Goal: Task Accomplishment & Management: Complete application form

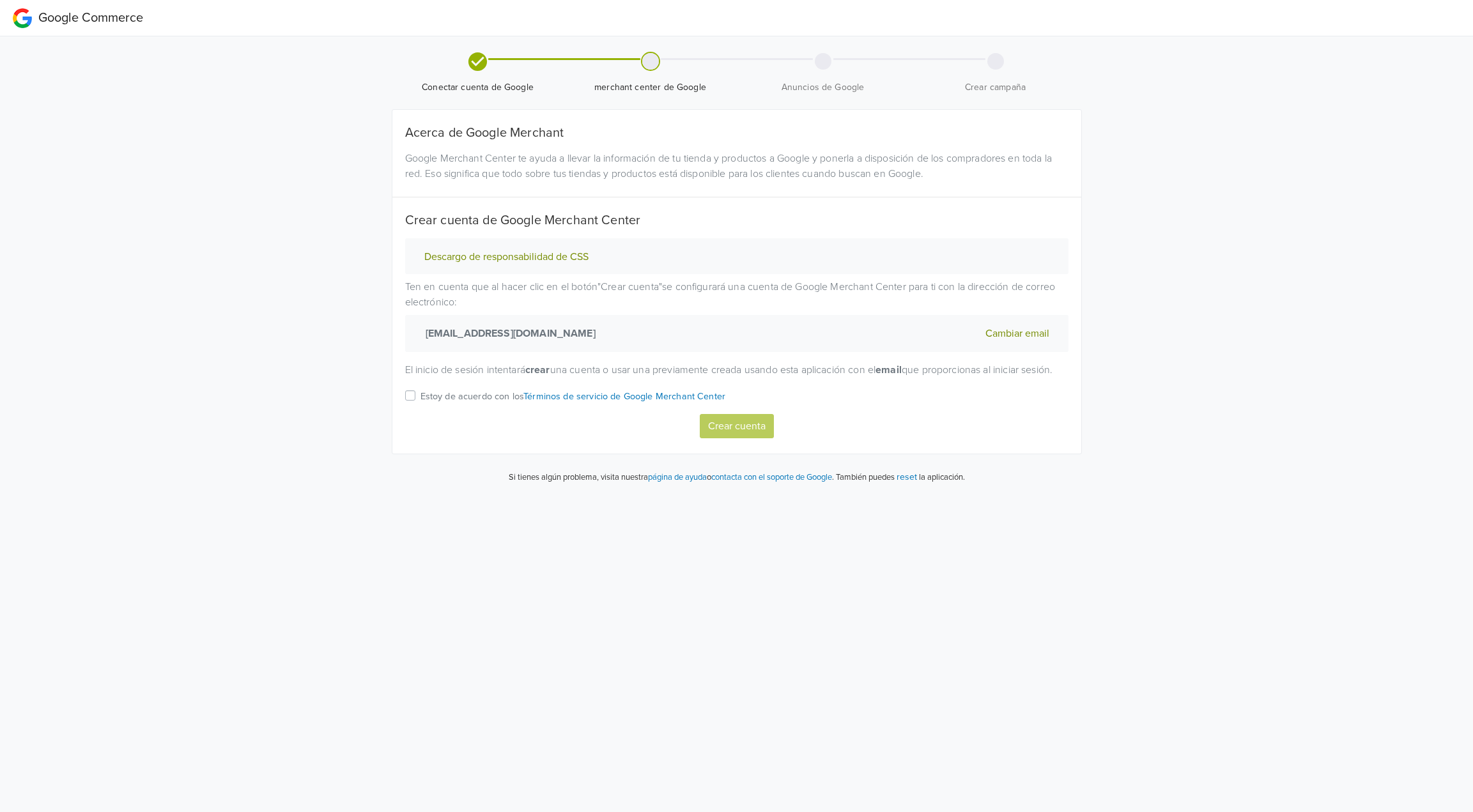
click at [422, 404] on p "Estoy de acuerdo con los Términos de servicio de Google Merchant Center" at bounding box center [574, 396] width 306 height 14
click at [0, 0] on input "Estoy de acuerdo con los Términos de servicio de Google Merchant Center" at bounding box center [0, 0] width 0 height 0
click at [741, 438] on button "Crear cuenta" at bounding box center [737, 426] width 74 height 24
select select "cl"
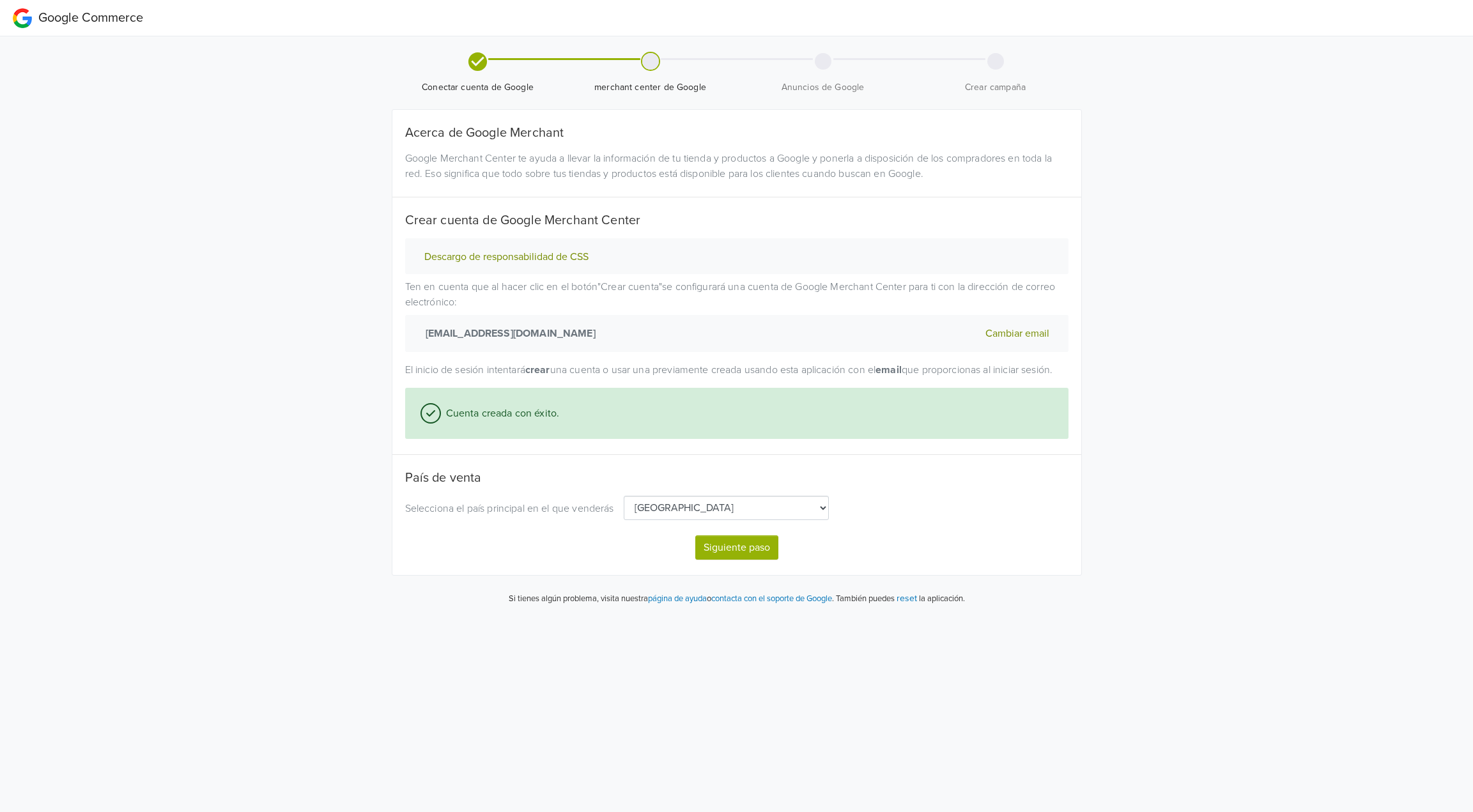
click at [708, 560] on button "Siguiente paso" at bounding box center [736, 548] width 83 height 24
select select "cl"
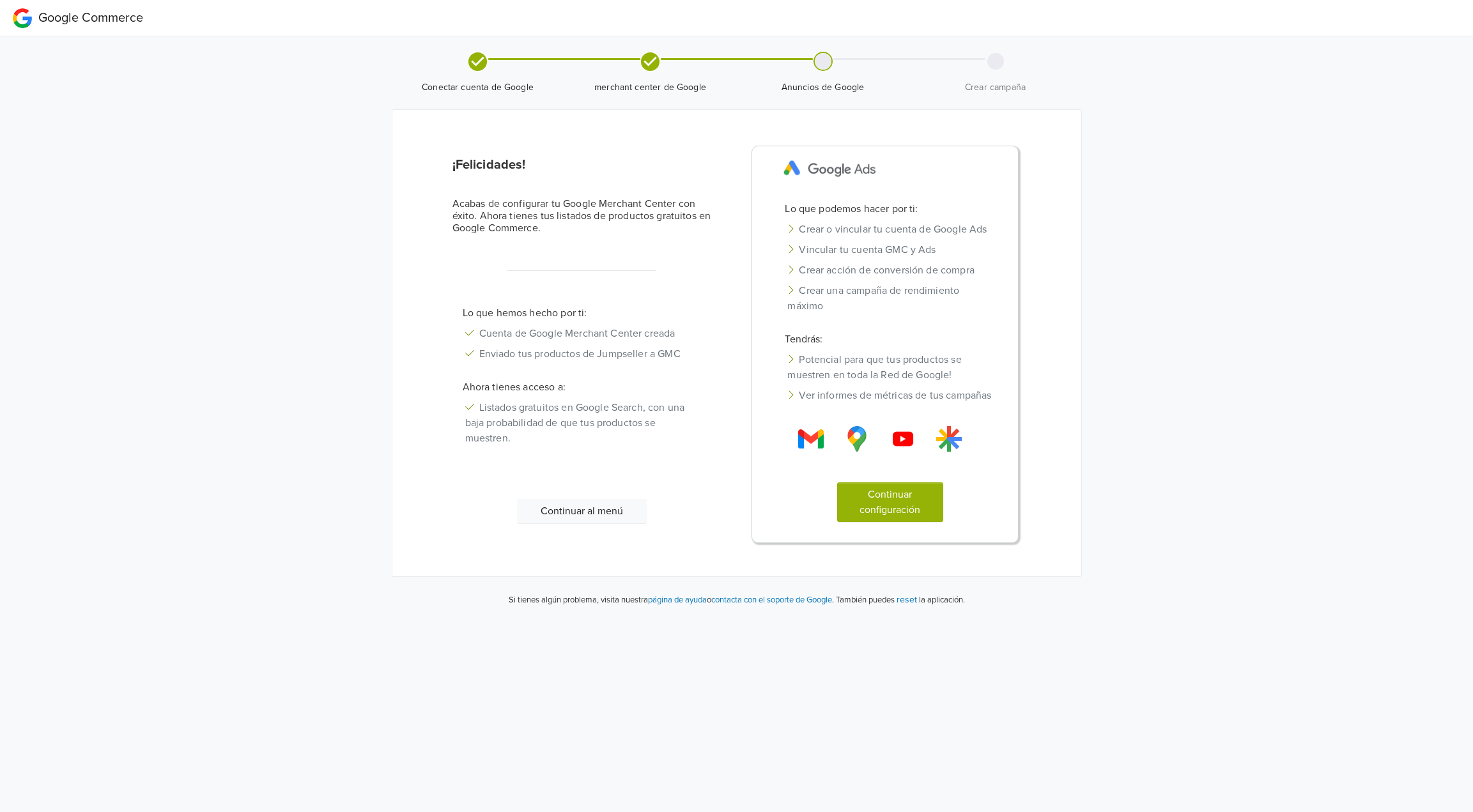
click at [603, 506] on button "Continuar al menú" at bounding box center [582, 511] width 129 height 24
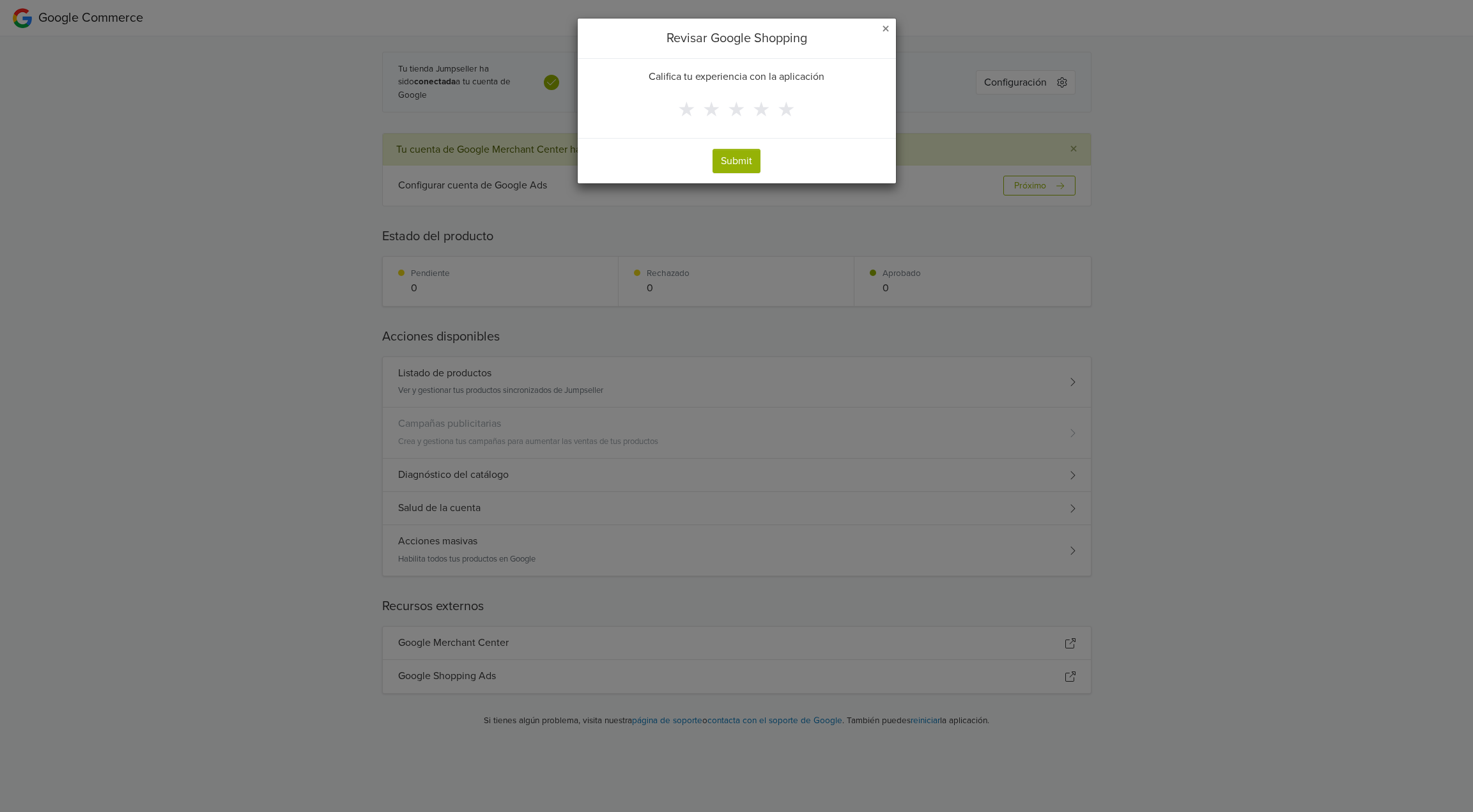
click at [882, 30] on span "×" at bounding box center [885, 28] width 7 height 19
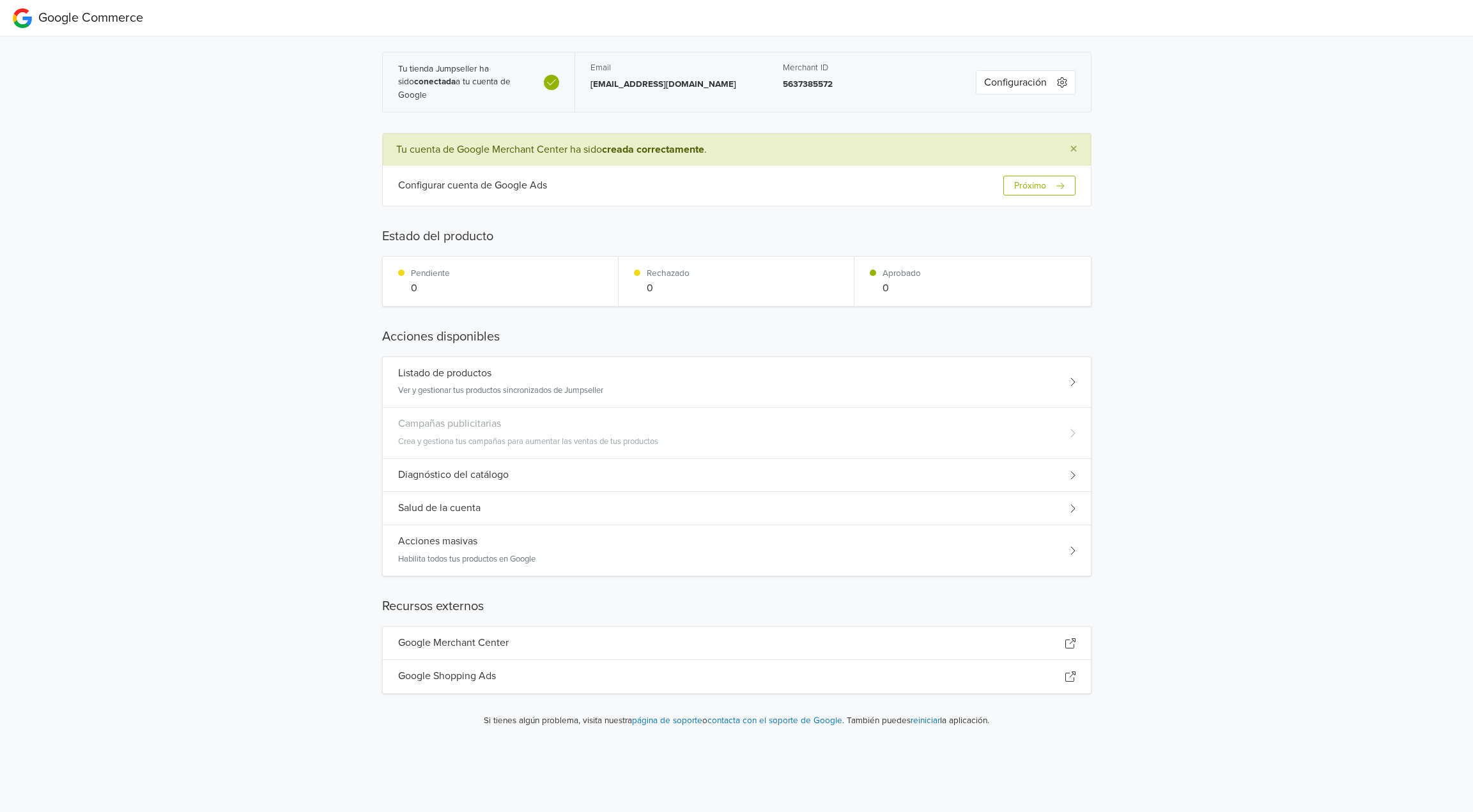
click at [469, 541] on h5 "Acciones masivas" at bounding box center [438, 541] width 79 height 12
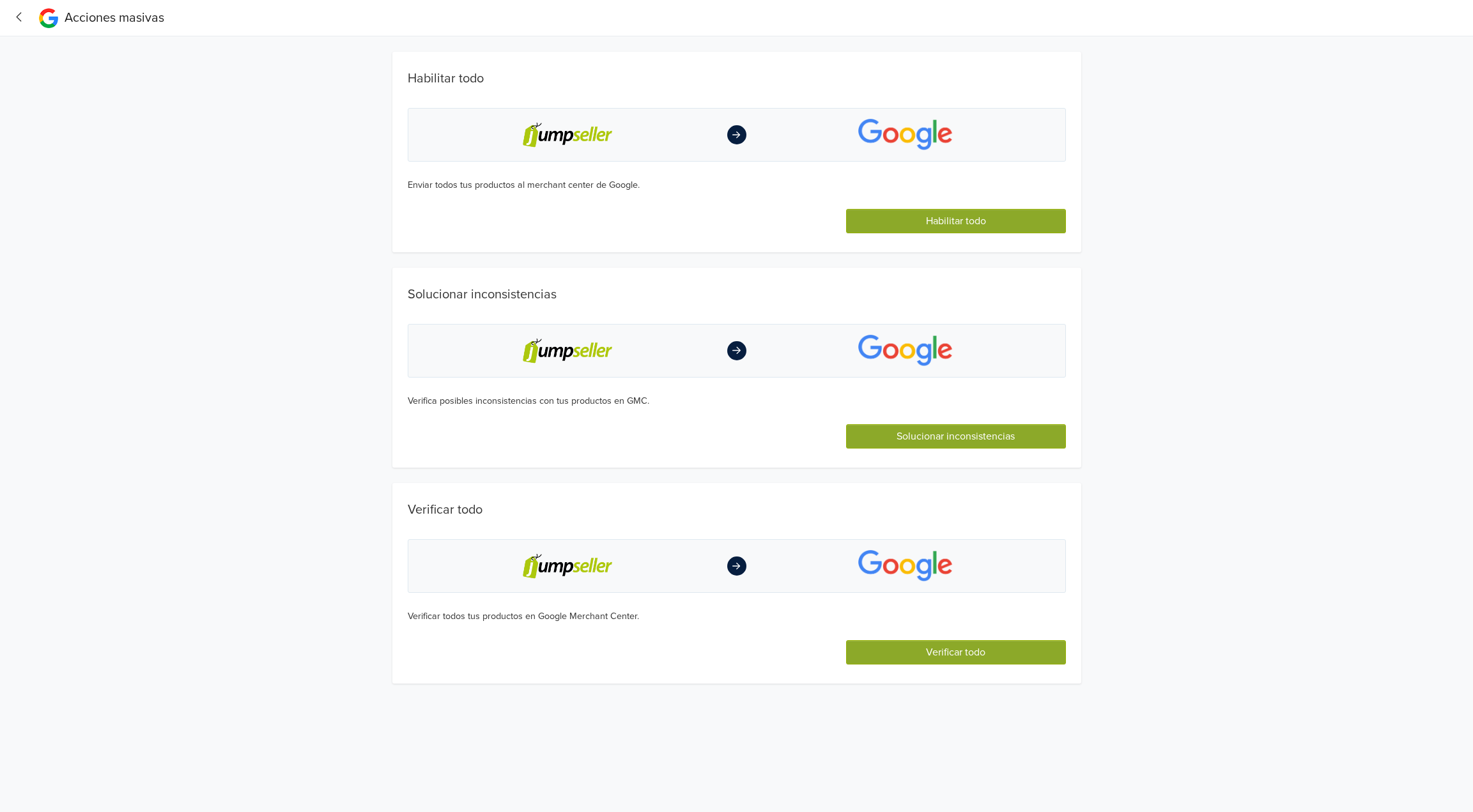
click at [874, 221] on button "Habilitar todo" at bounding box center [955, 221] width 219 height 24
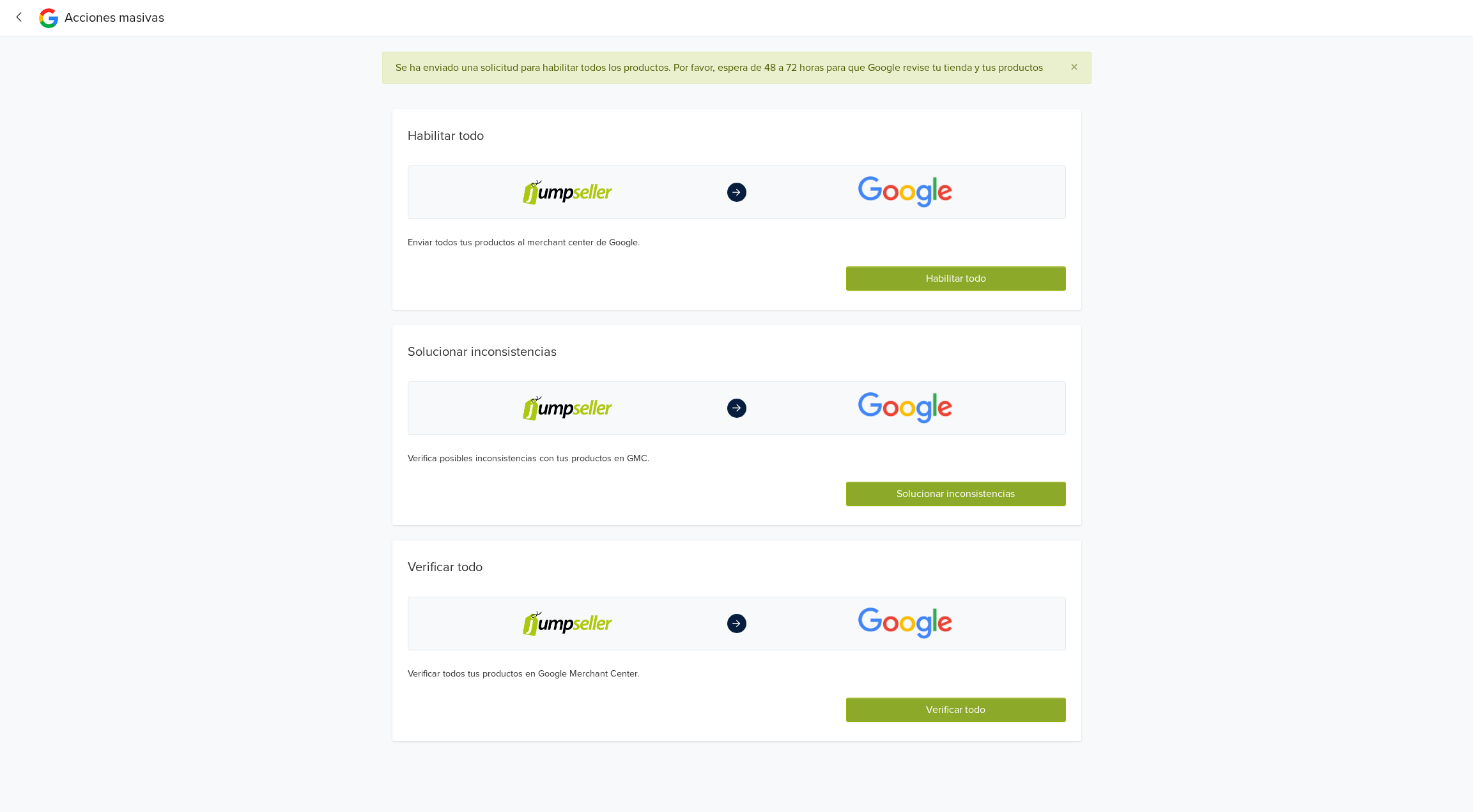
click at [11, 15] on button "button" at bounding box center [23, 18] width 26 height 24
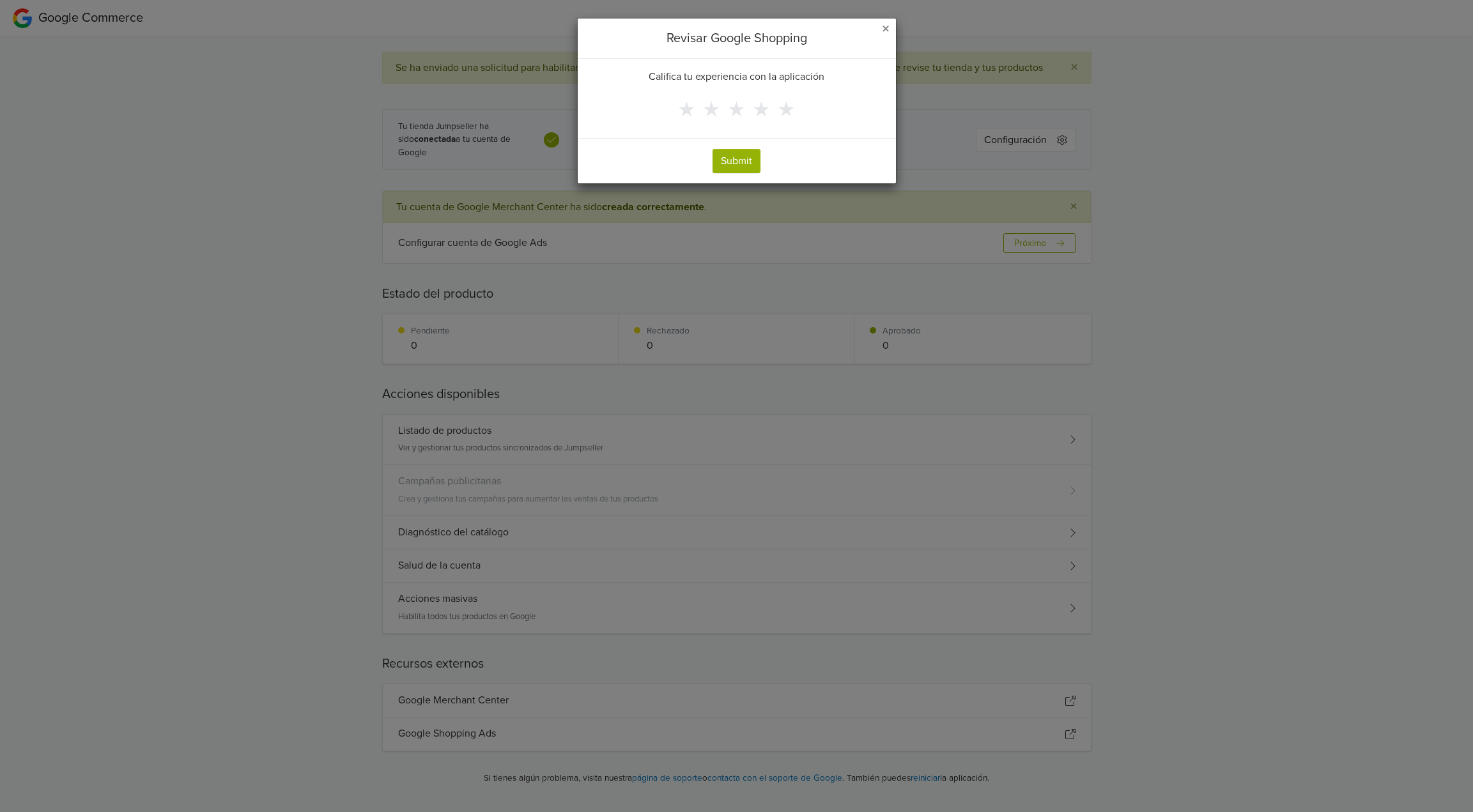
click at [895, 27] on div "× Revisar Google Shopping Califica tu experiencia con la aplicación ★ ★ ★ ★ ★ S…" at bounding box center [736, 100] width 320 height 166
click at [883, 21] on span "×" at bounding box center [885, 28] width 7 height 19
